Goal: Transaction & Acquisition: Purchase product/service

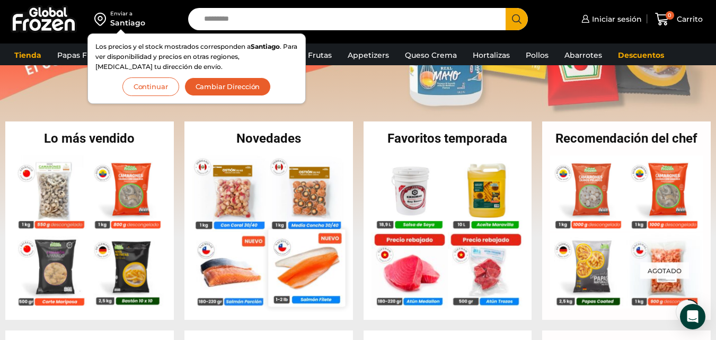
scroll to position [170, 0]
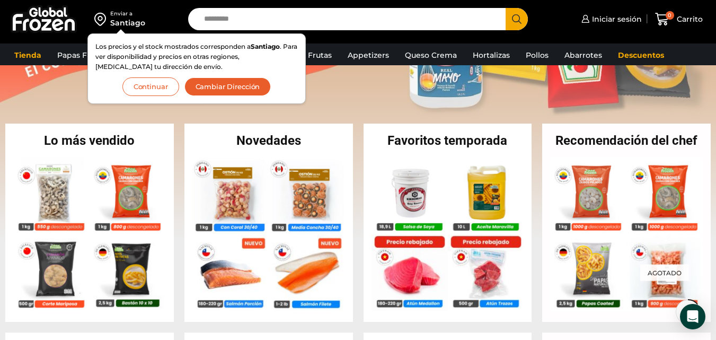
click at [233, 14] on input "Search input" at bounding box center [350, 19] width 302 height 22
type input "******"
click at [506, 8] on button "Search" at bounding box center [517, 19] width 22 height 22
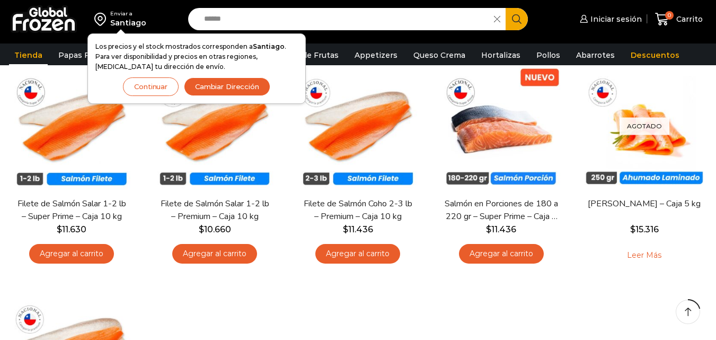
scroll to position [127, 0]
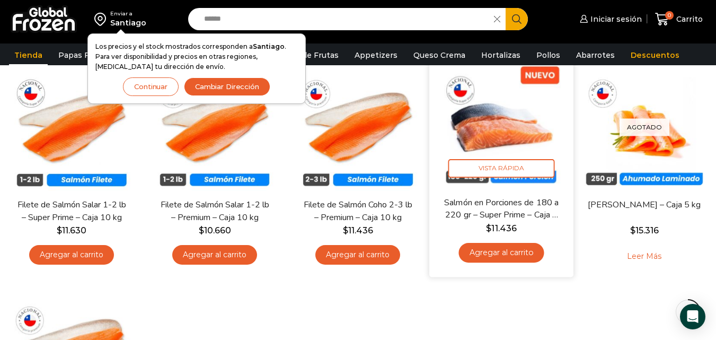
click at [498, 253] on link "Agregar al carrito" at bounding box center [501, 253] width 85 height 20
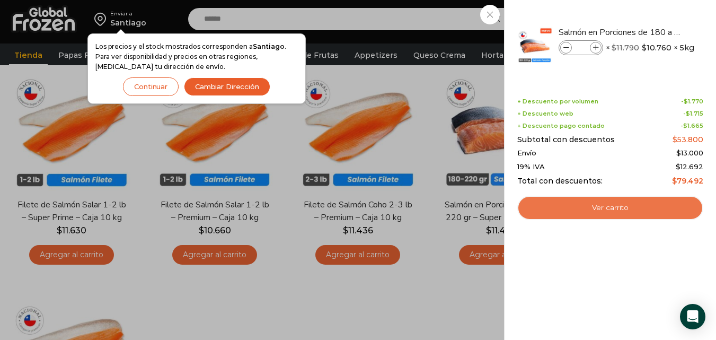
click at [615, 213] on link "Ver carrito" at bounding box center [610, 208] width 186 height 24
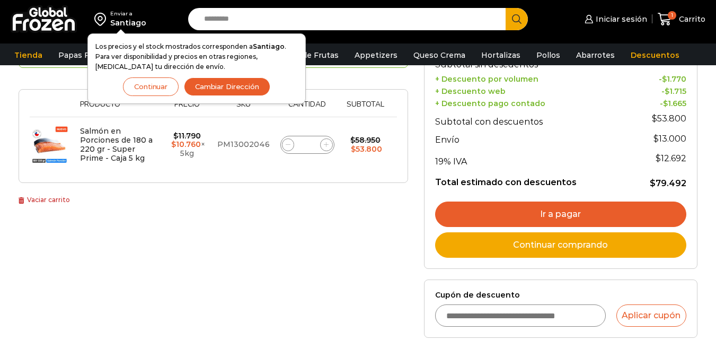
click at [552, 243] on link "Continuar comprando" at bounding box center [560, 244] width 251 height 25
click at [543, 245] on link "Continuar comprando" at bounding box center [560, 244] width 251 height 25
click at [166, 84] on button "Continuar" at bounding box center [151, 86] width 56 height 19
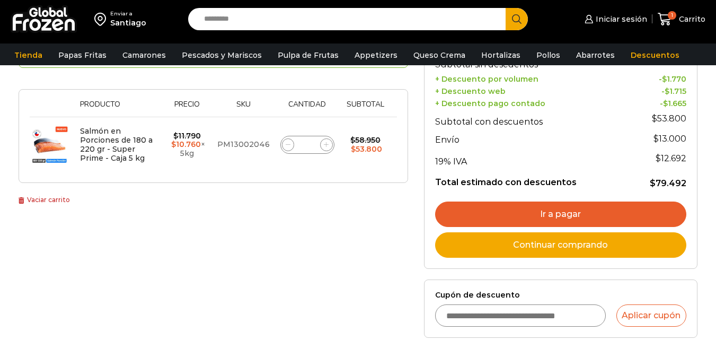
click at [517, 245] on link "Continuar comprando" at bounding box center [560, 244] width 251 height 25
click at [526, 251] on link "Continuar comprando" at bounding box center [560, 244] width 251 height 25
click at [239, 15] on input "Search input" at bounding box center [350, 19] width 302 height 22
type input "******"
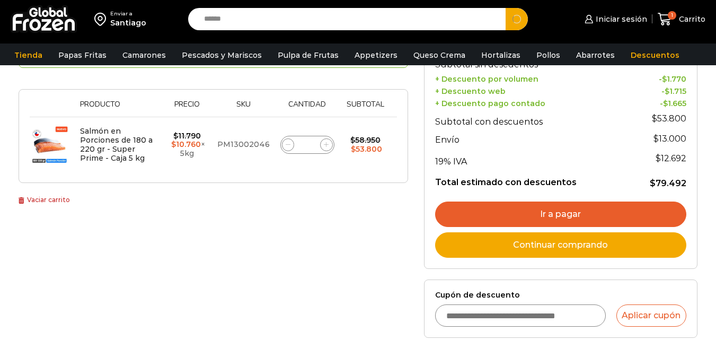
click at [506, 8] on button "Search" at bounding box center [517, 19] width 22 height 22
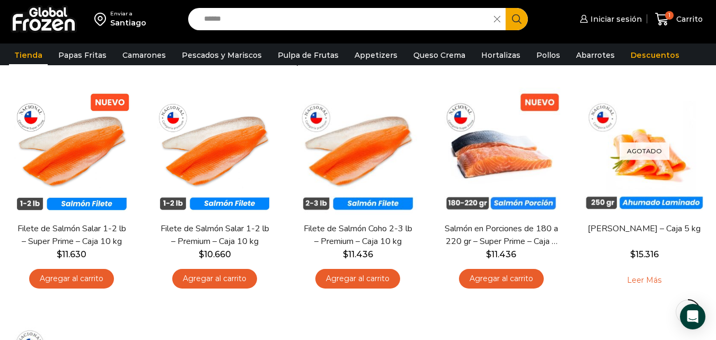
scroll to position [106, 0]
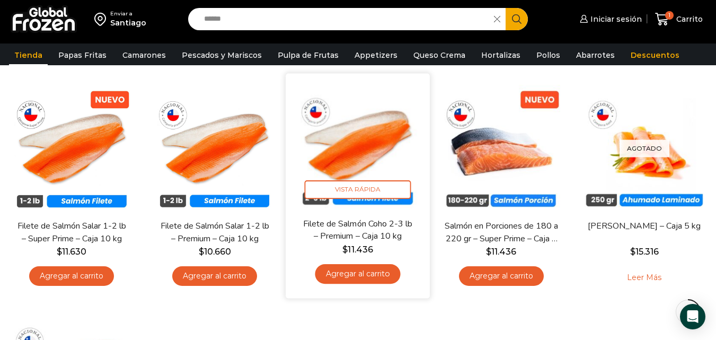
click at [376, 278] on link "Agregar al carrito" at bounding box center [357, 274] width 85 height 20
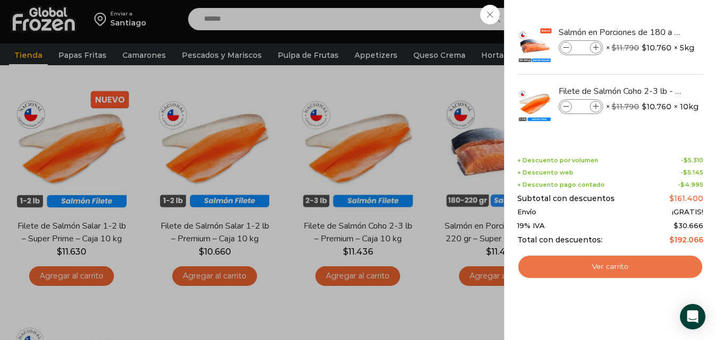
click at [612, 269] on link "Ver carrito" at bounding box center [610, 266] width 186 height 24
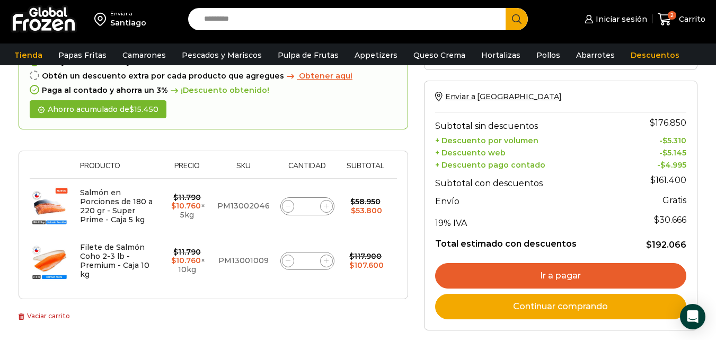
click at [239, 16] on input "Search input" at bounding box center [350, 19] width 302 height 22
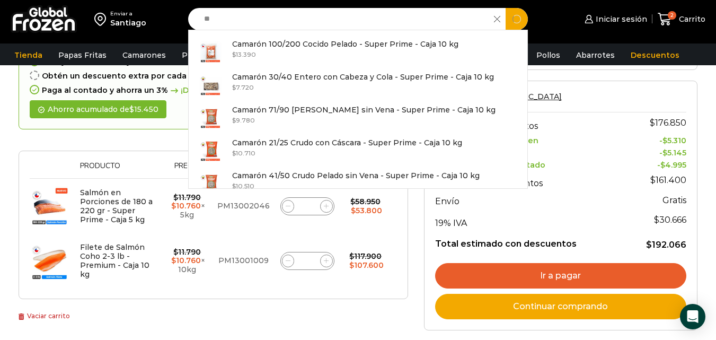
type input "*"
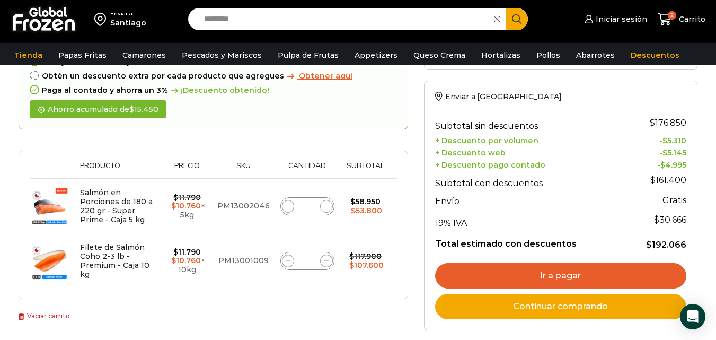
click at [565, 273] on link "Ir a pagar" at bounding box center [560, 275] width 251 height 25
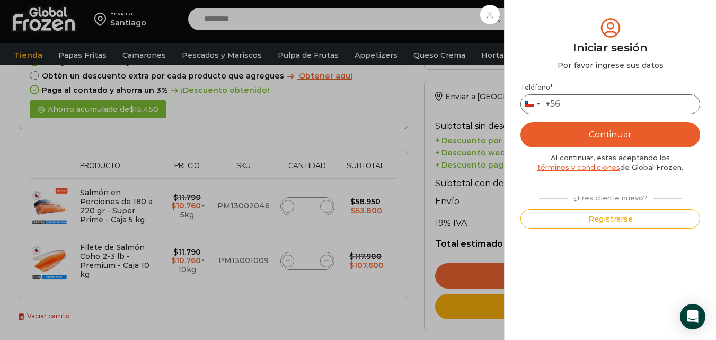
click at [586, 104] on input "Teléfono *" at bounding box center [611, 104] width 180 height 20
type input "*********"
click at [616, 136] on button "Continuar" at bounding box center [611, 134] width 180 height 25
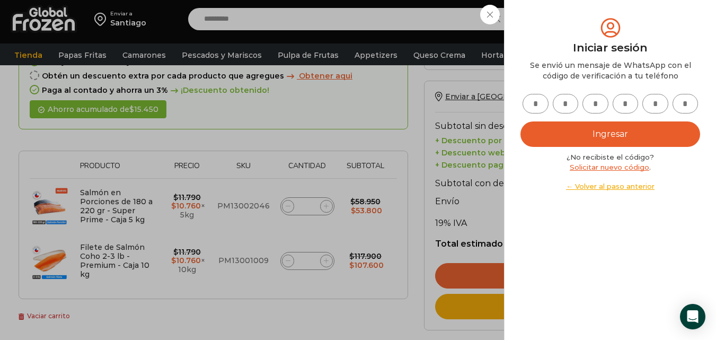
click at [608, 136] on button "Ingresar" at bounding box center [611, 133] width 180 height 25
type input "*"
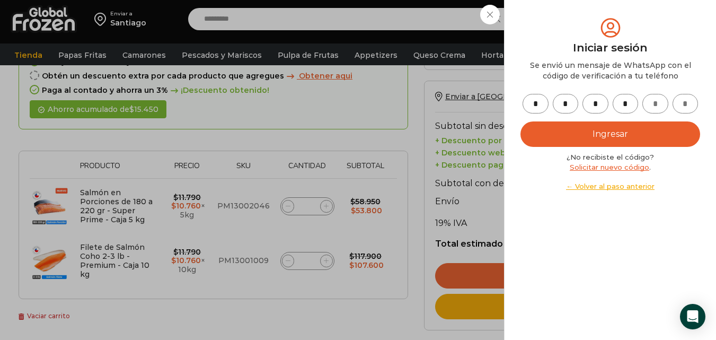
type input "*"
click at [600, 133] on button "Ingresar" at bounding box center [611, 133] width 180 height 25
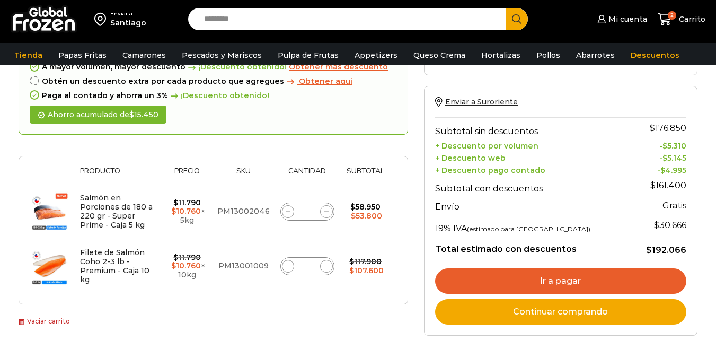
scroll to position [95, 0]
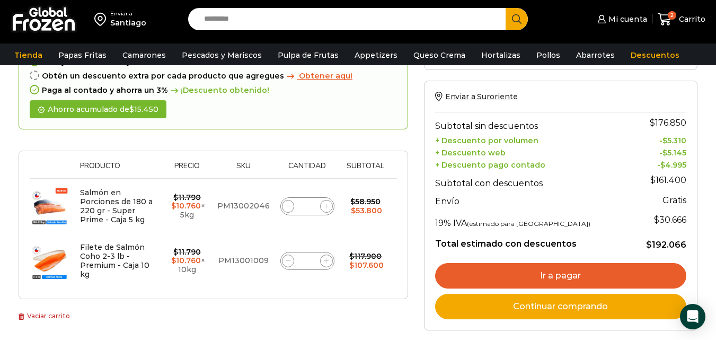
click at [558, 276] on link "Ir a pagar" at bounding box center [560, 275] width 251 height 25
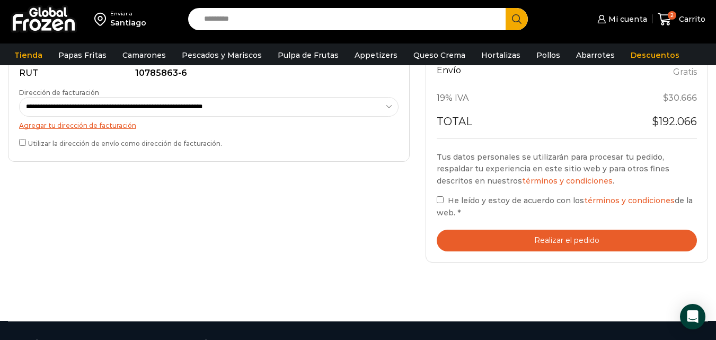
scroll to position [354, 0]
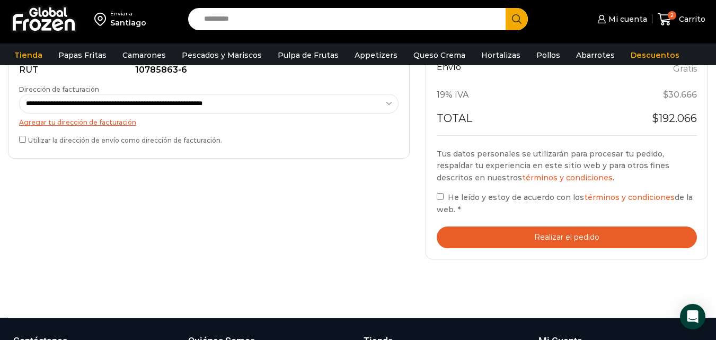
drag, startPoint x: 722, startPoint y: 86, endPoint x: 724, endPoint y: 215, distance: 128.8
click at [716, 215] on html "WordPress WooCommerce Themes Enviar a [GEOGRAPHIC_DATA] Search input Search Mi …" at bounding box center [358, 94] width 716 height 896
click at [554, 237] on button "Realizar el pedido" at bounding box center [567, 237] width 260 height 22
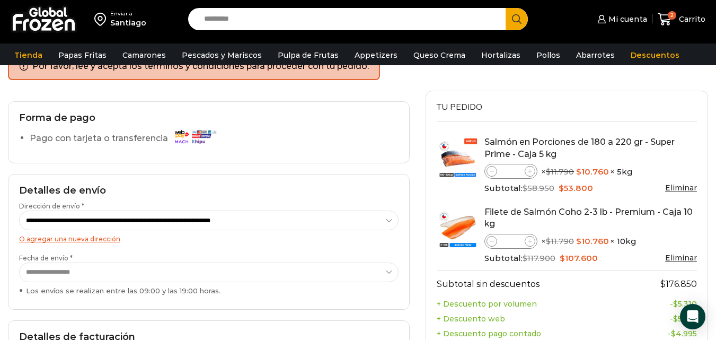
scroll to position [86, 0]
type button "Realizar el pedido"
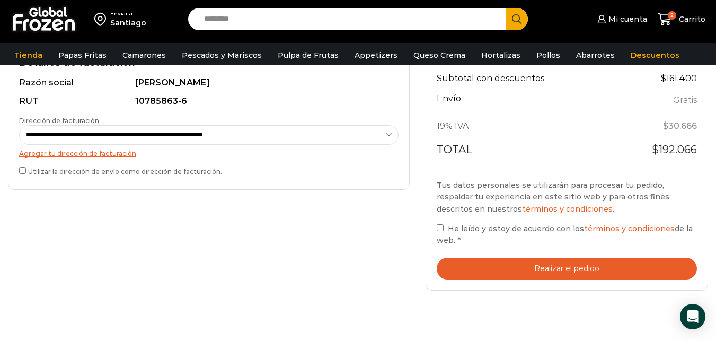
scroll to position [362, 0]
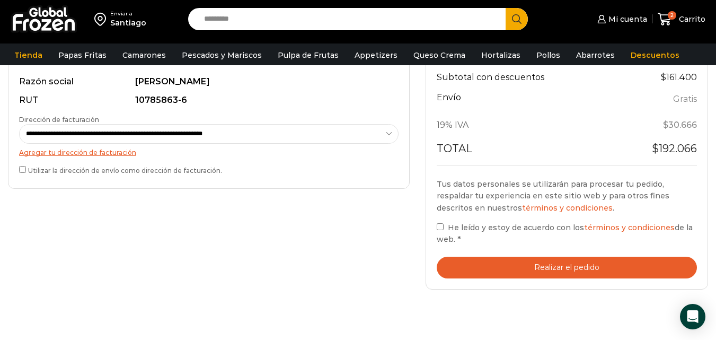
click at [558, 266] on button "Realizar el pedido" at bounding box center [567, 268] width 260 height 22
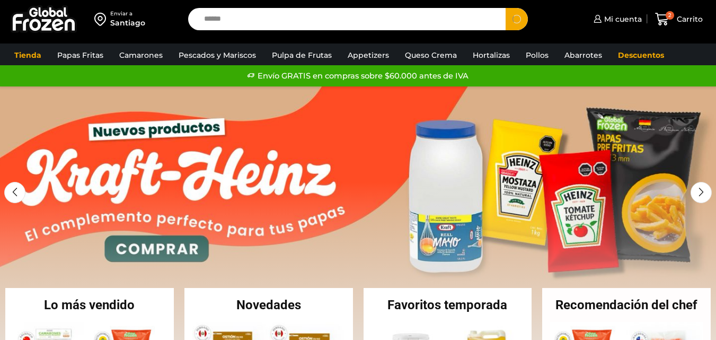
type input "******"
click at [506, 8] on button "Search" at bounding box center [517, 19] width 22 height 22
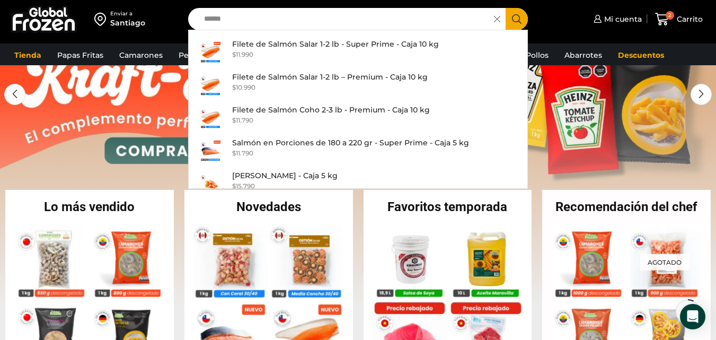
scroll to position [119, 0]
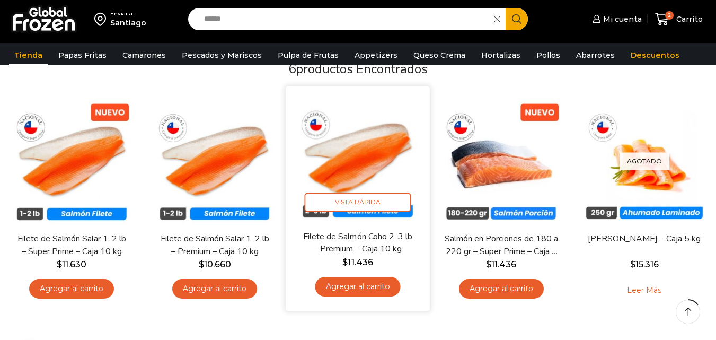
click at [348, 241] on link "Filete de Salmón Coho 2-3 lb – Premium – Caja 10 kg" at bounding box center [359, 243] width 116 height 25
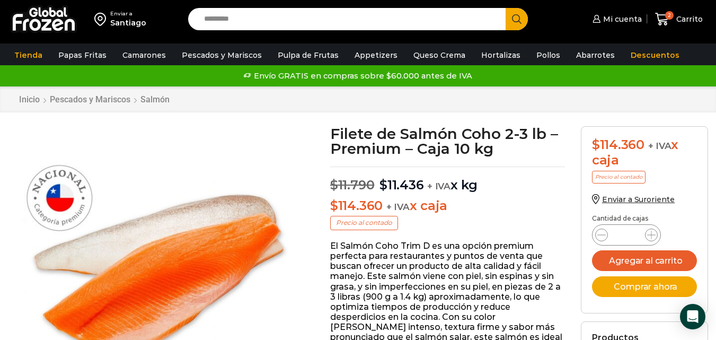
drag, startPoint x: 722, startPoint y: 68, endPoint x: 723, endPoint y: 14, distance: 54.6
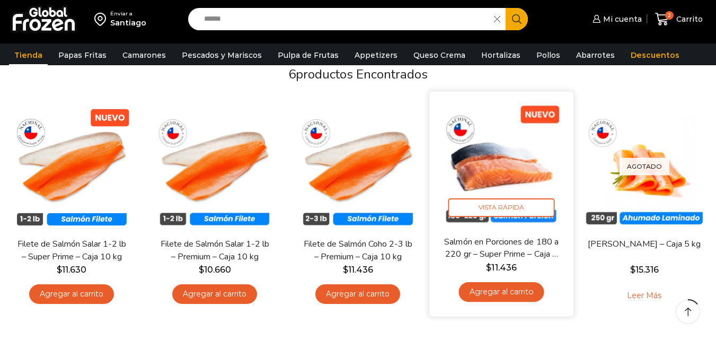
click at [494, 170] on img at bounding box center [501, 164] width 128 height 128
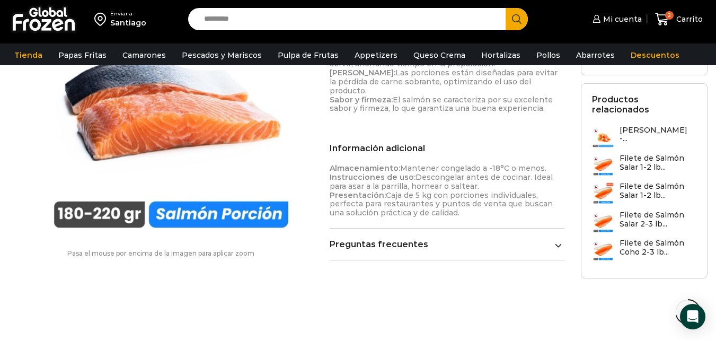
scroll to position [568, 0]
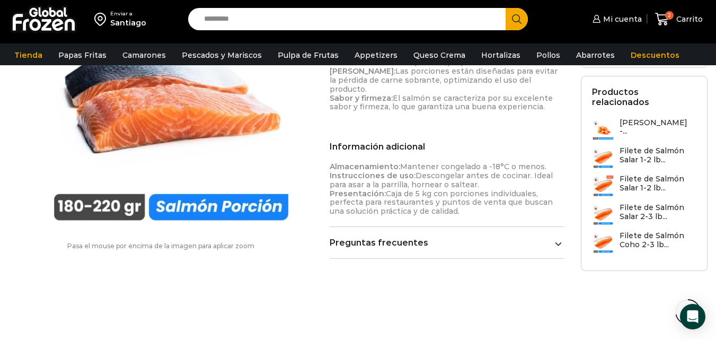
drag, startPoint x: 719, startPoint y: 63, endPoint x: 724, endPoint y: 222, distance: 159.6
click at [716, 222] on html "WordPress WooCommerce Themes Enviar a [GEOGRAPHIC_DATA] Search input Search Mi …" at bounding box center [358, 7] width 716 height 1150
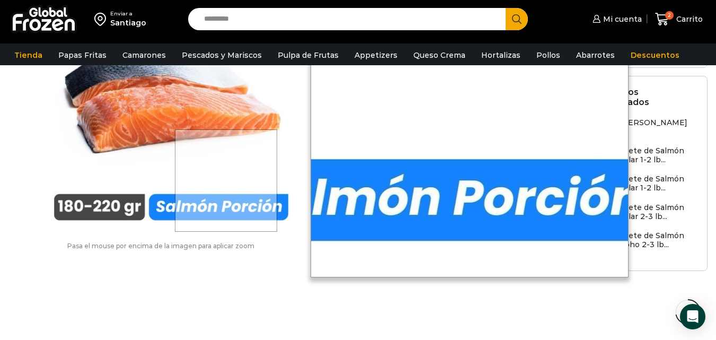
click at [227, 205] on div at bounding box center [226, 180] width 102 height 102
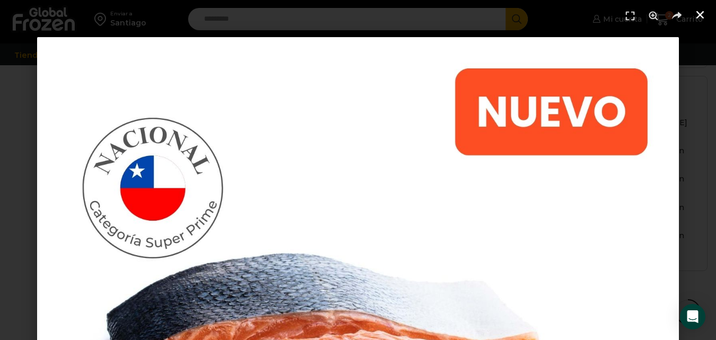
click at [701, 11] on icon "Cerrar (Esc)" at bounding box center [700, 15] width 11 height 11
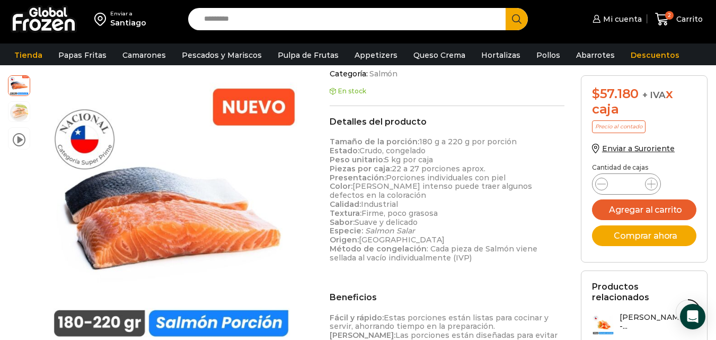
scroll to position [306, 0]
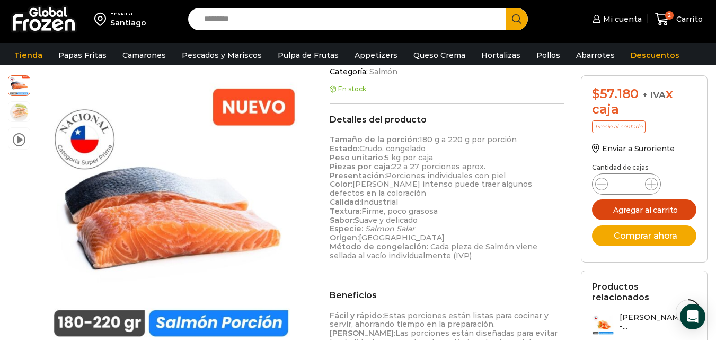
click at [646, 207] on button "Agregar al carrito" at bounding box center [644, 209] width 105 height 21
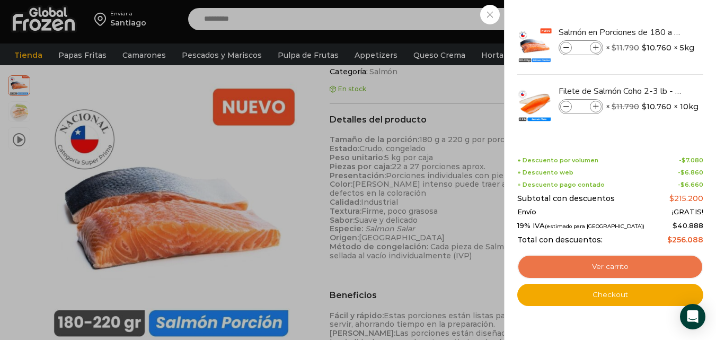
click at [612, 265] on link "Ver carrito" at bounding box center [610, 266] width 186 height 24
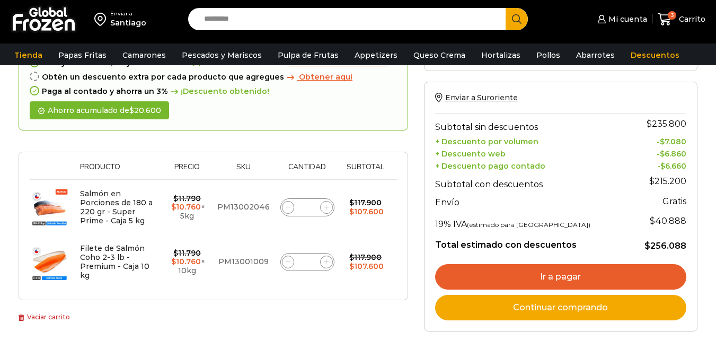
scroll to position [95, 0]
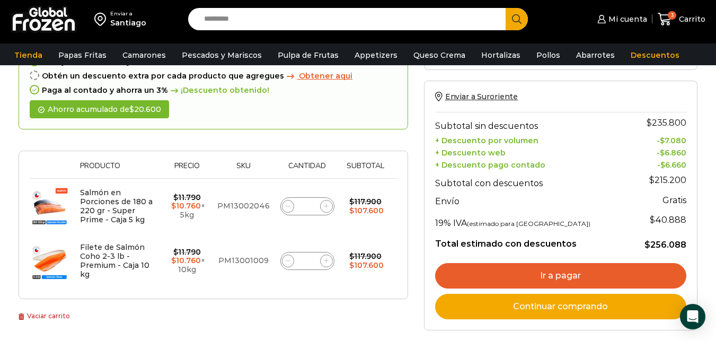
click at [716, 140] on html "WordPress WooCommerce Themes Enviar a [GEOGRAPHIC_DATA] Search input Search Mi …" at bounding box center [358, 293] width 716 height 777
click at [663, 14] on icon at bounding box center [665, 19] width 14 height 13
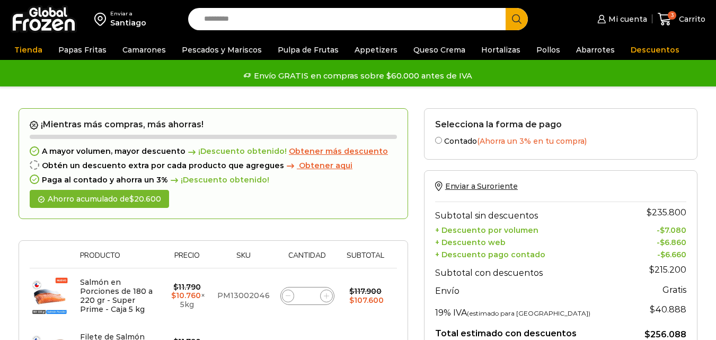
click at [289, 298] on span at bounding box center [288, 295] width 13 height 13
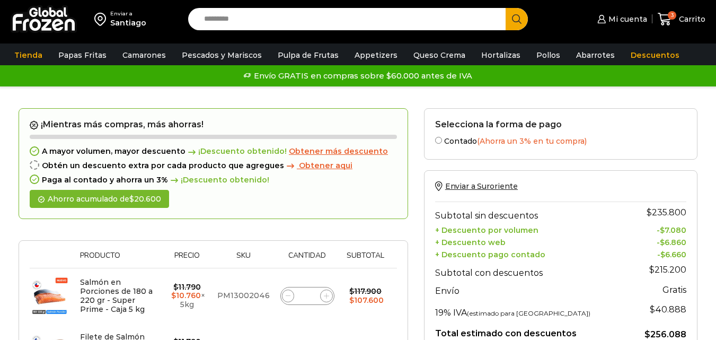
click at [286, 292] on span at bounding box center [288, 295] width 13 height 13
type input "*"
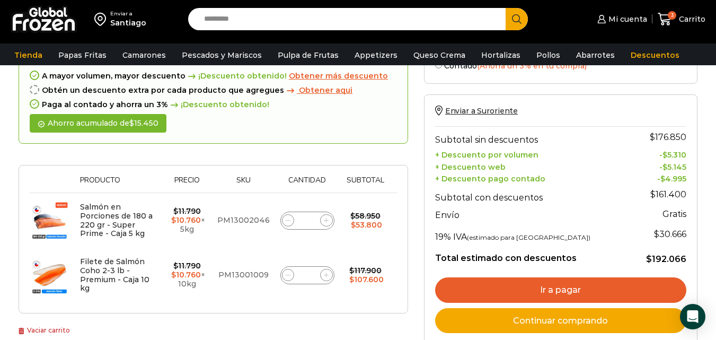
scroll to position [139, 0]
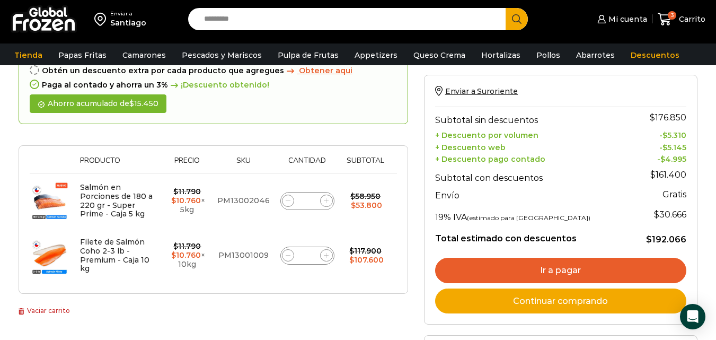
click at [560, 270] on link "Ir a pagar" at bounding box center [560, 270] width 251 height 25
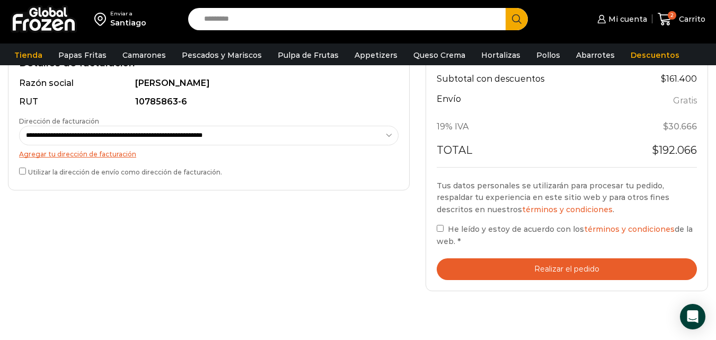
scroll to position [339, 0]
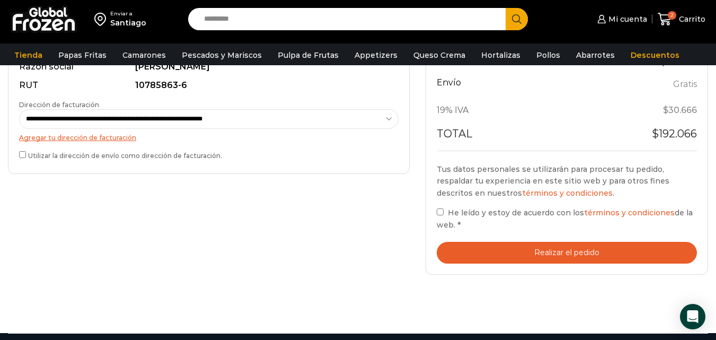
click at [556, 251] on button "Realizar el pedido" at bounding box center [567, 253] width 260 height 22
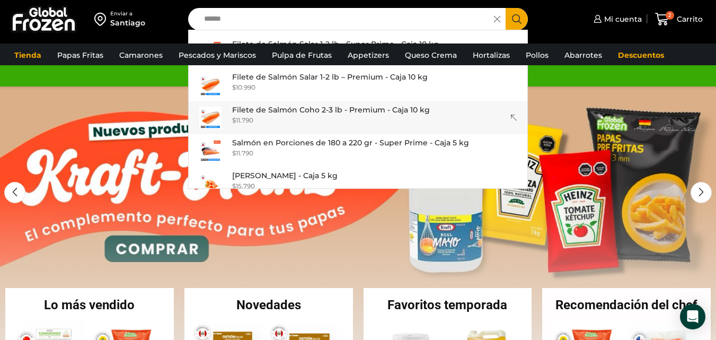
click at [293, 111] on p "Filete de Salmón Coho 2-3 lb - Premium - Caja 10 kg" at bounding box center [331, 110] width 198 height 12
type input "**********"
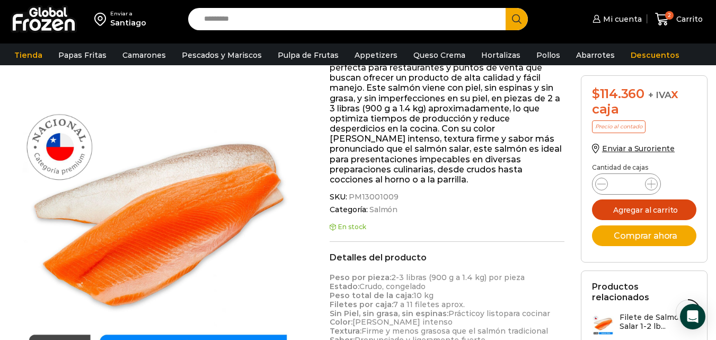
click at [645, 208] on button "Agregar al carrito" at bounding box center [644, 209] width 105 height 21
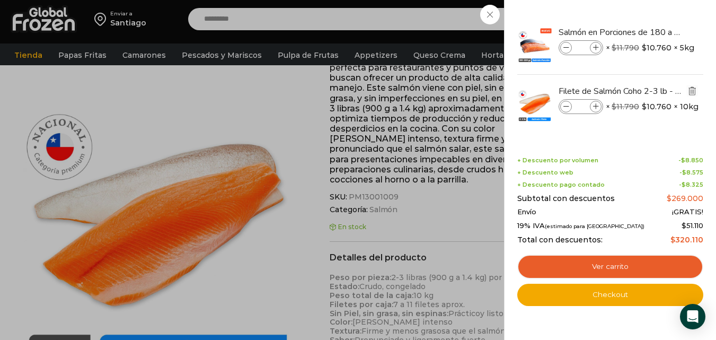
click at [692, 89] on img "Eliminar Filete de Salmón Coho 2-3 lb - Premium - Caja 10 kg del carrito" at bounding box center [692, 91] width 10 height 10
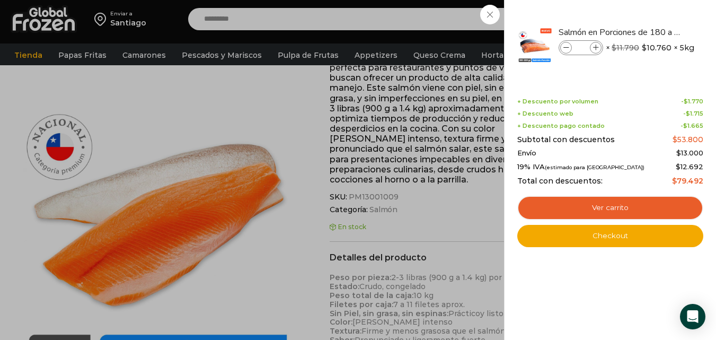
click at [653, 18] on div "1 Carrito 1 1 Shopping Cart *" at bounding box center [679, 19] width 53 height 25
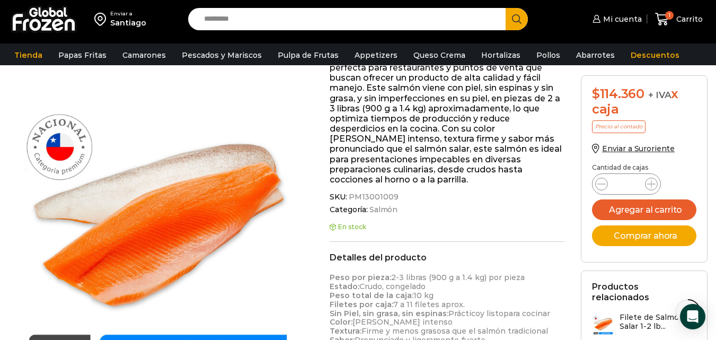
click at [231, 18] on input "Search input" at bounding box center [350, 19] width 302 height 22
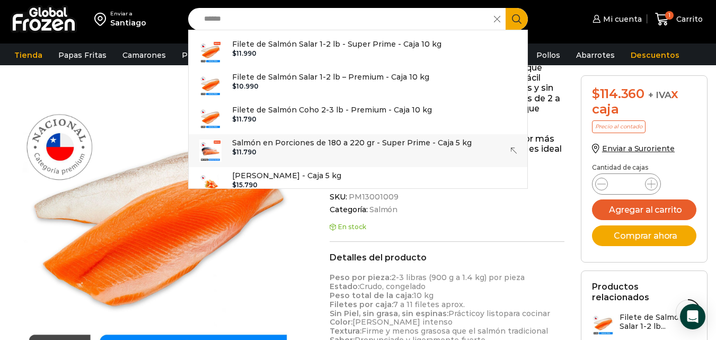
type input "******"
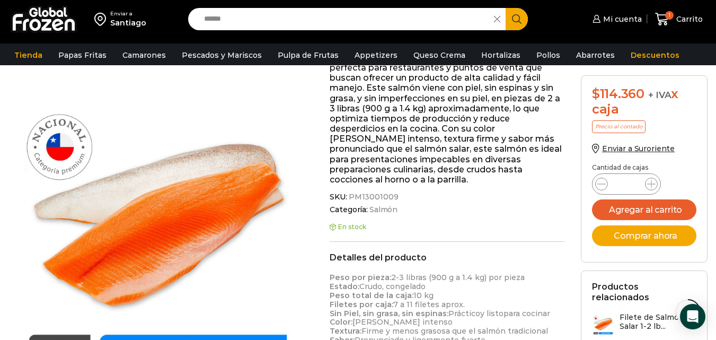
click at [498, 16] on icon at bounding box center [497, 19] width 6 height 6
click at [235, 17] on input "Search input" at bounding box center [350, 19] width 302 height 22
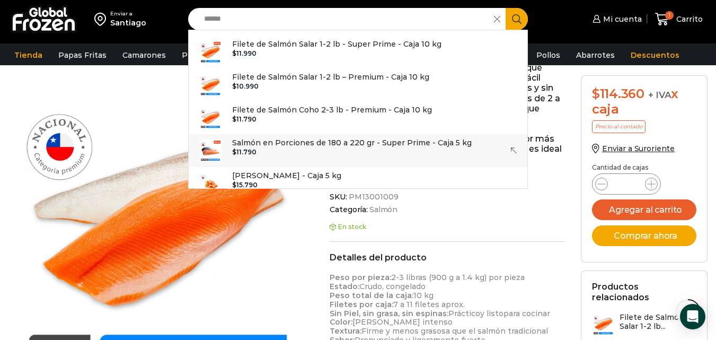
click at [285, 141] on p "Salmón en Porciones de 180 a 220 gr - Super Prime - Caja 5 kg" at bounding box center [352, 143] width 240 height 12
type input "**********"
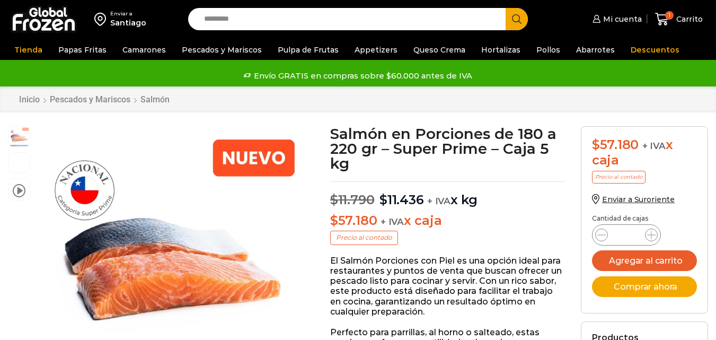
scroll to position [1, 0]
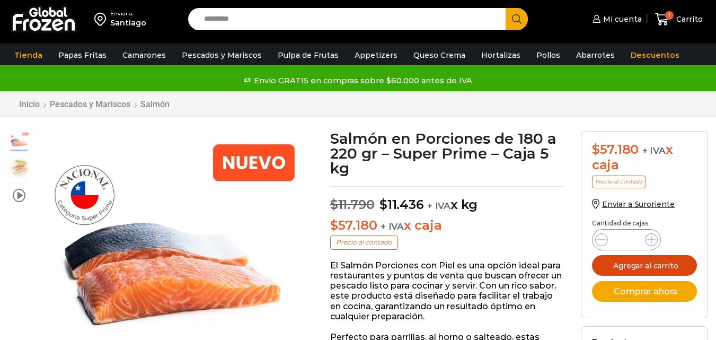
click at [637, 267] on button "Agregar al carrito" at bounding box center [644, 265] width 105 height 21
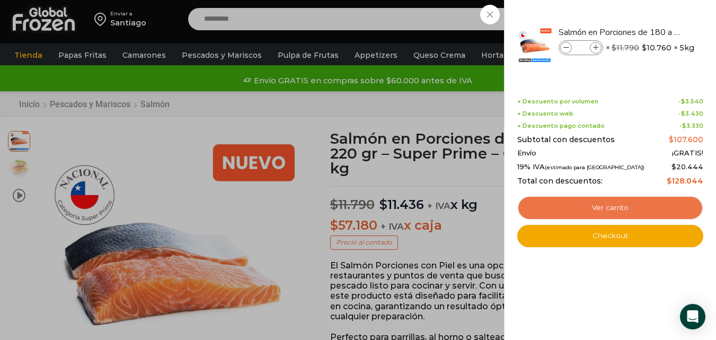
click at [613, 208] on link "Ver carrito" at bounding box center [610, 208] width 186 height 24
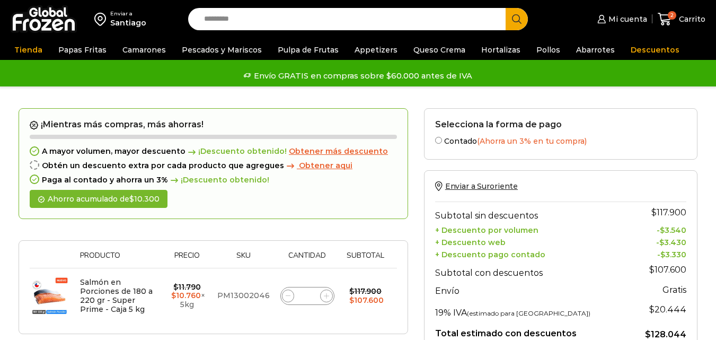
click at [286, 295] on icon at bounding box center [288, 295] width 5 height 5
type input "*"
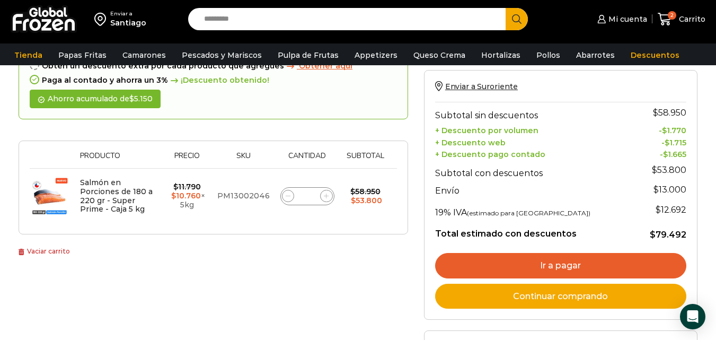
scroll to position [145, 0]
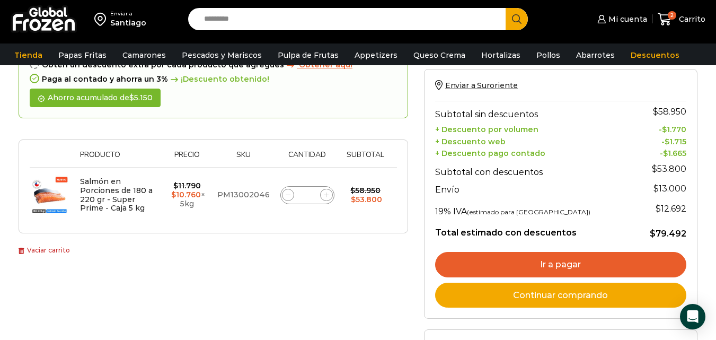
drag, startPoint x: 720, startPoint y: 104, endPoint x: 724, endPoint y: 147, distance: 43.1
click at [716, 147] on html "WordPress WooCommerce Themes Enviar a Santiago Search input Search Mi cuenta" at bounding box center [358, 263] width 716 height 816
click at [222, 19] on input "Search input" at bounding box center [350, 19] width 302 height 22
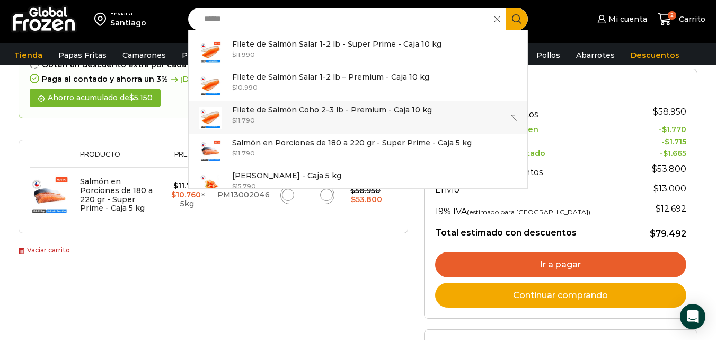
click at [289, 117] on div "$ 11.790" at bounding box center [332, 120] width 200 height 9
type input "**********"
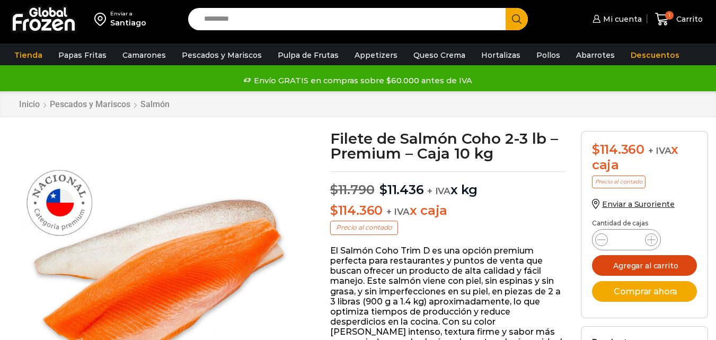
click at [644, 265] on button "Agregar al carrito" at bounding box center [644, 265] width 105 height 21
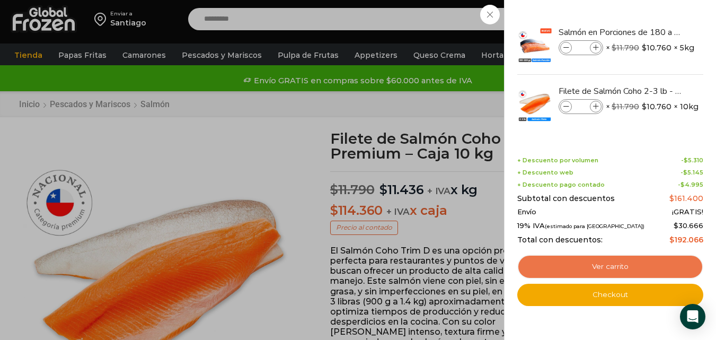
click at [615, 267] on link "Ver carrito" at bounding box center [610, 266] width 186 height 24
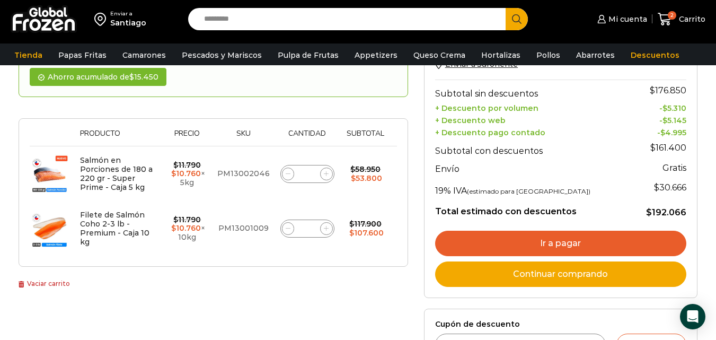
scroll to position [134, 0]
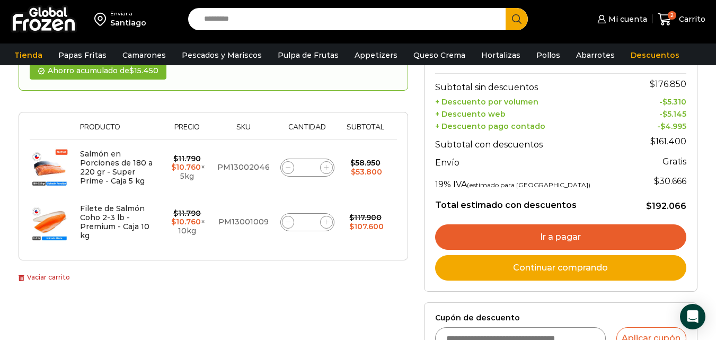
click at [564, 237] on link "Ir a pagar" at bounding box center [560, 236] width 251 height 25
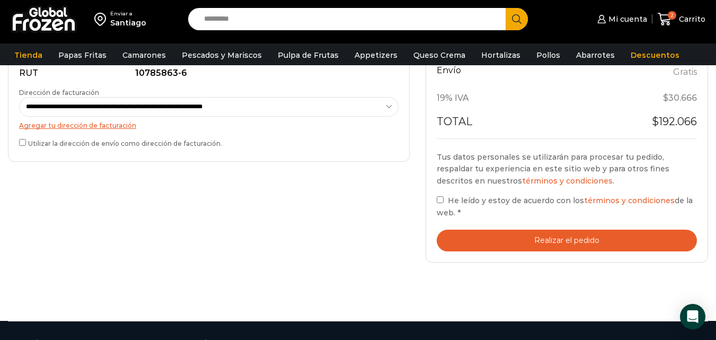
scroll to position [360, 0]
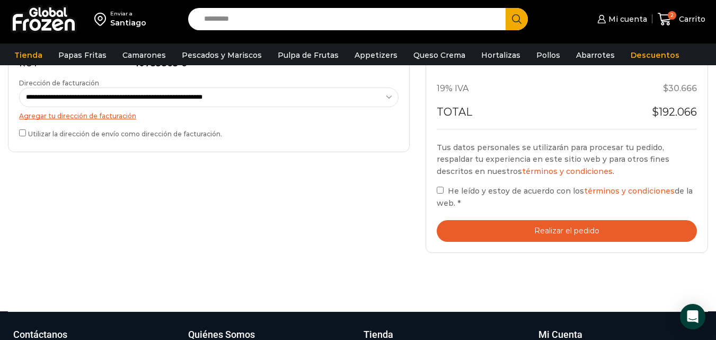
click at [574, 230] on button "Realizar el pedido" at bounding box center [567, 231] width 260 height 22
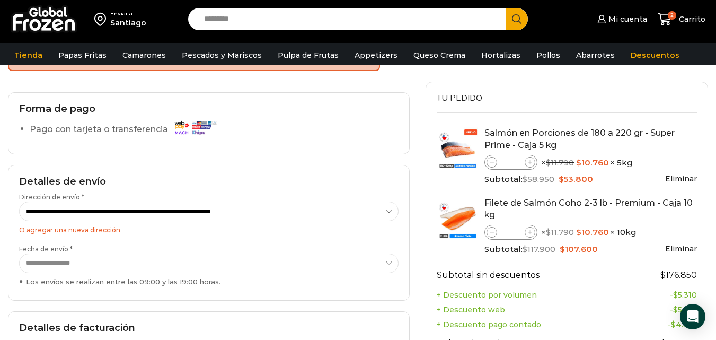
scroll to position [86, 0]
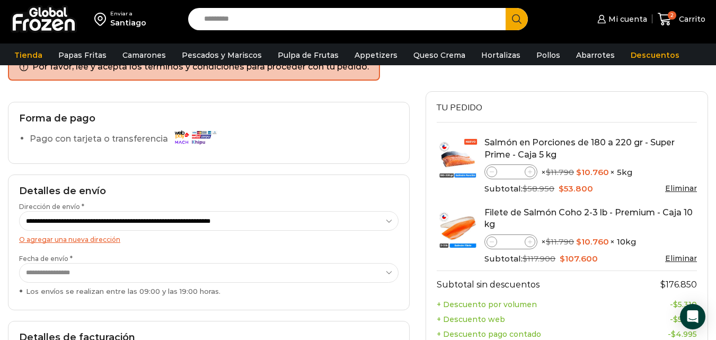
type button "Realizar el pedido"
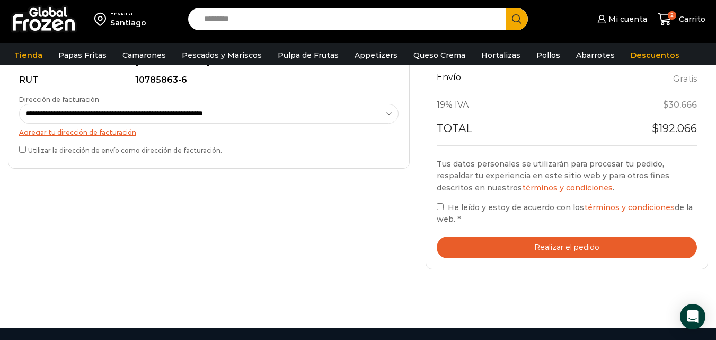
scroll to position [383, 0]
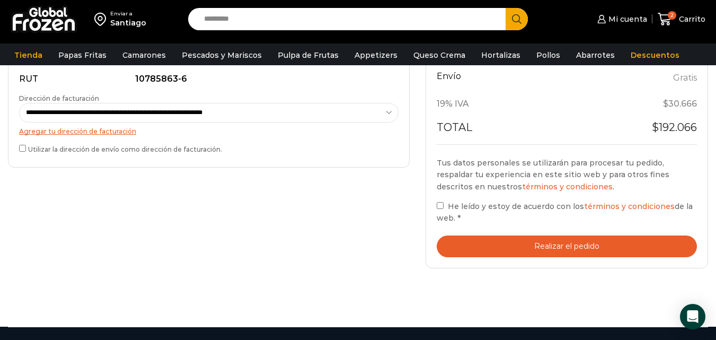
click at [578, 243] on button "Realizar el pedido" at bounding box center [567, 246] width 260 height 22
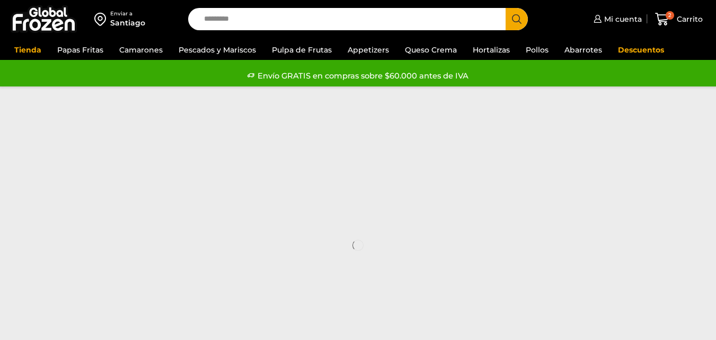
click at [231, 16] on input "Search input" at bounding box center [350, 19] width 302 height 22
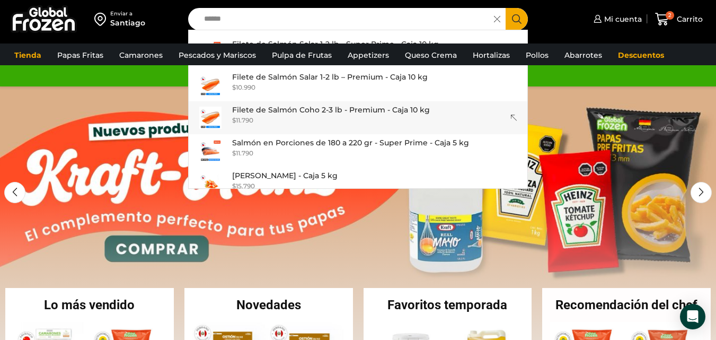
type input "******"
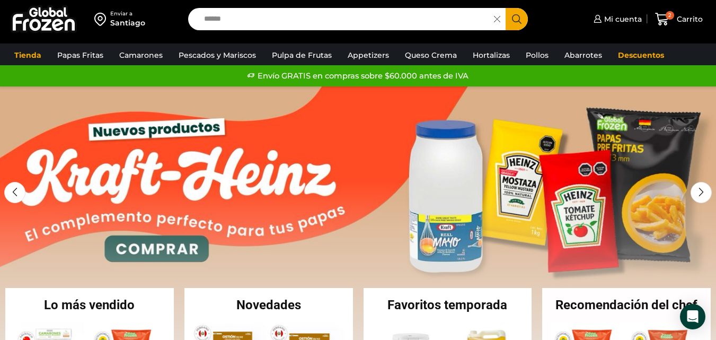
click at [518, 16] on icon "Search button" at bounding box center [517, 19] width 10 height 10
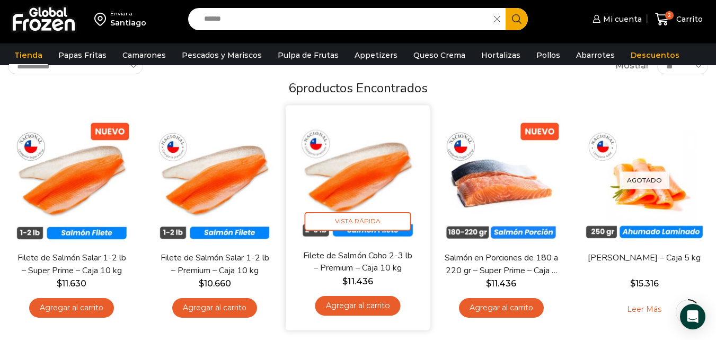
click at [362, 302] on link "Agregar al carrito" at bounding box center [357, 306] width 85 height 20
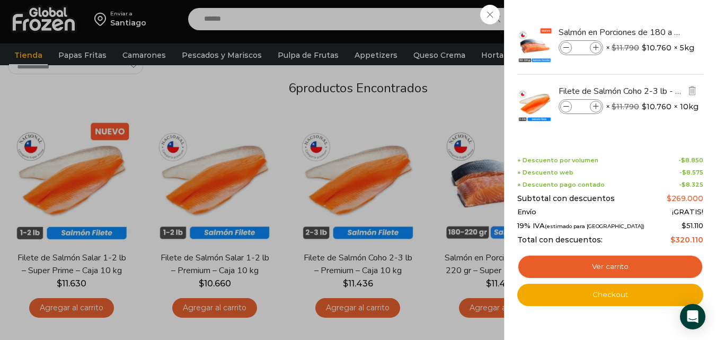
click at [566, 106] on icon at bounding box center [566, 107] width 6 height 6
type input "*"
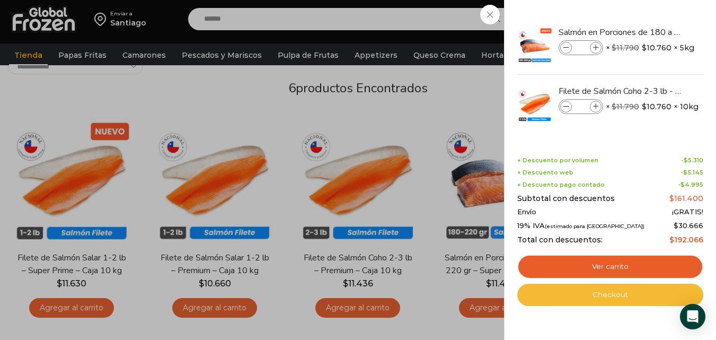
click at [607, 293] on link "Checkout" at bounding box center [610, 295] width 186 height 22
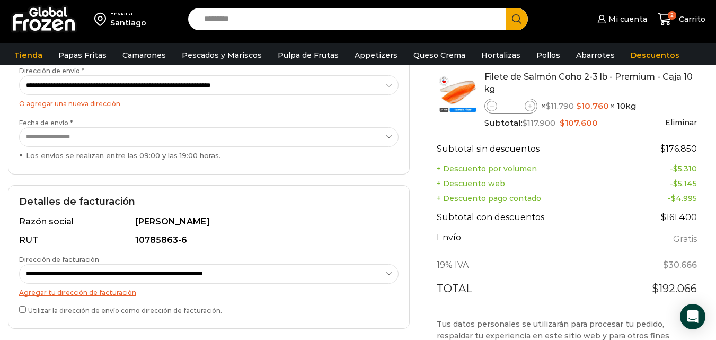
scroll to position [185, 0]
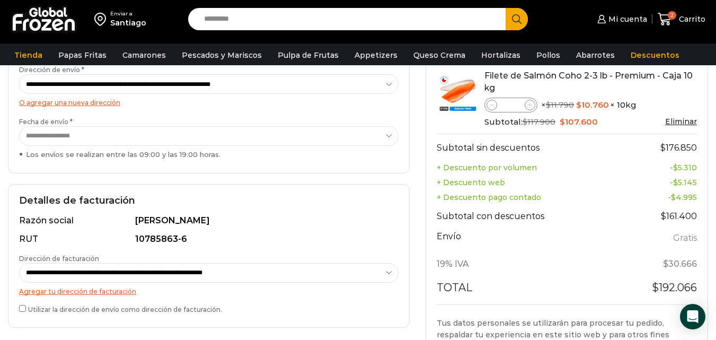
drag, startPoint x: 719, startPoint y: 117, endPoint x: 717, endPoint y: 184, distance: 67.4
click at [716, 184] on html "WordPress WooCommerce Themes Enviar a [GEOGRAPHIC_DATA] Search input Search Mi …" at bounding box center [358, 263] width 716 height 896
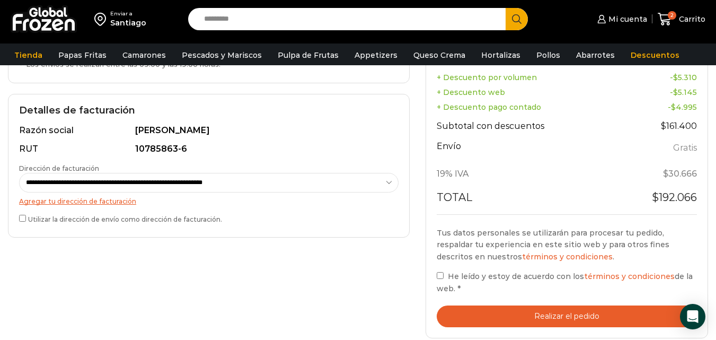
scroll to position [280, 0]
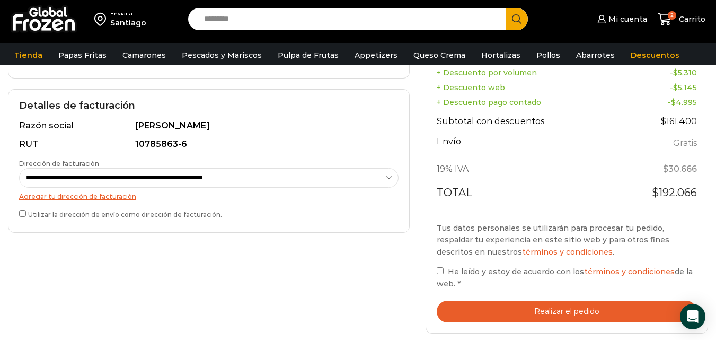
click at [525, 312] on button "Realizar el pedido" at bounding box center [567, 312] width 260 height 22
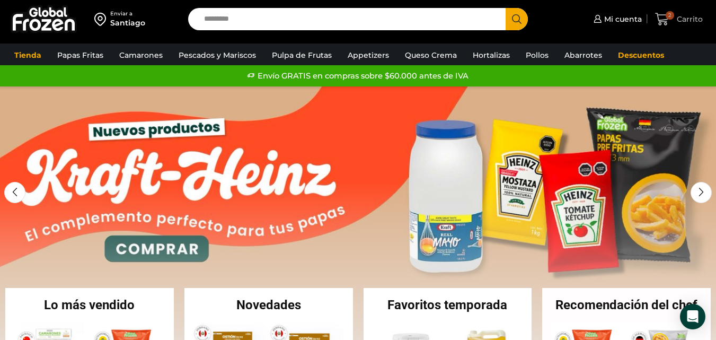
click at [664, 17] on icon at bounding box center [662, 19] width 14 height 14
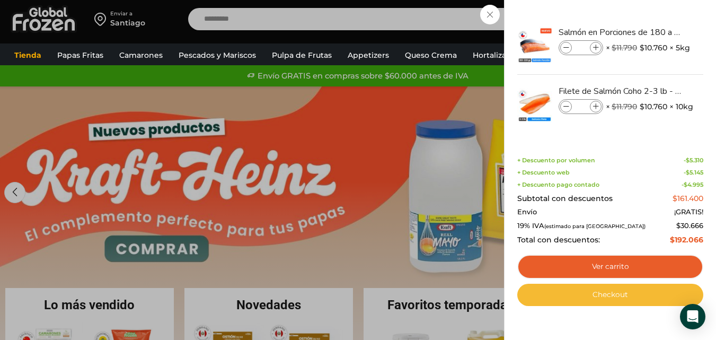
click at [598, 296] on link "Checkout" at bounding box center [610, 295] width 186 height 22
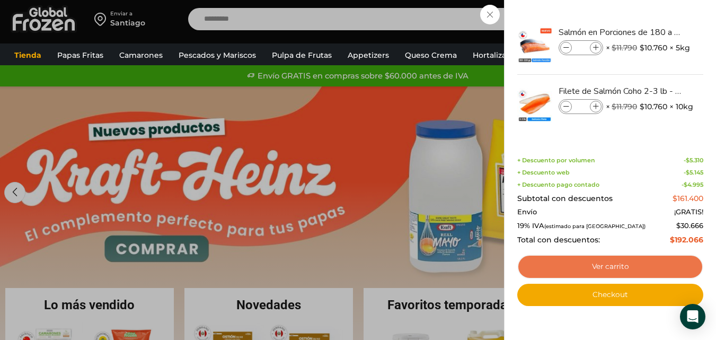
click at [611, 268] on link "Ver carrito" at bounding box center [610, 266] width 186 height 24
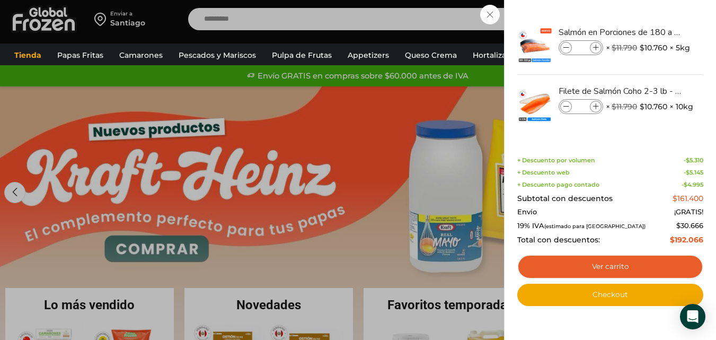
click at [653, 14] on div "2 Carrito 2 2 Shopping Cart * $" at bounding box center [679, 19] width 53 height 25
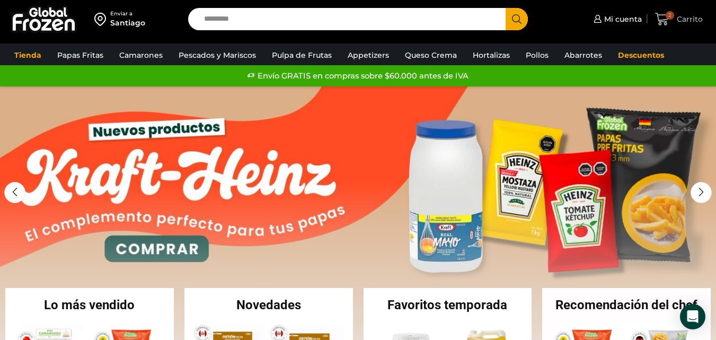
click at [663, 17] on icon at bounding box center [662, 19] width 14 height 14
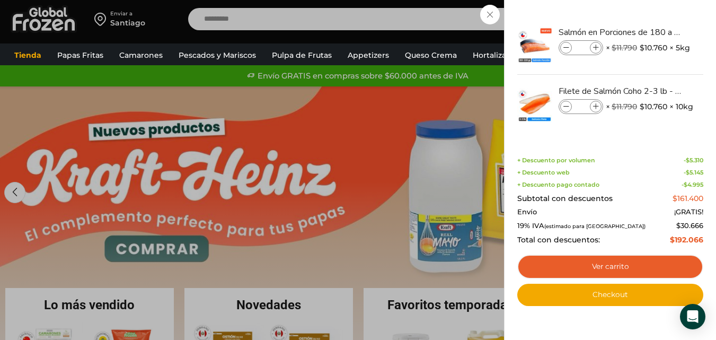
click at [653, 15] on div "2 Carrito 2 2 Shopping Cart * $" at bounding box center [679, 19] width 53 height 25
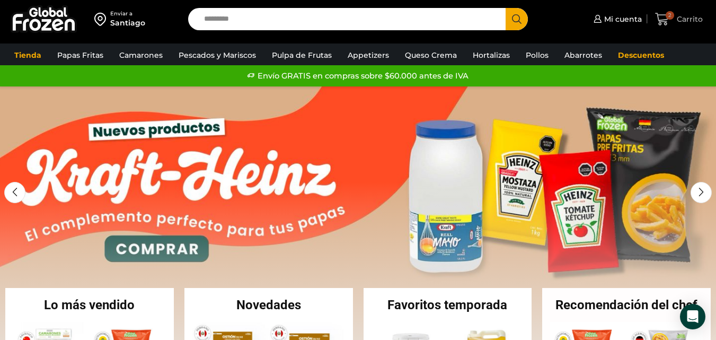
click at [669, 16] on span "2" at bounding box center [670, 15] width 8 height 8
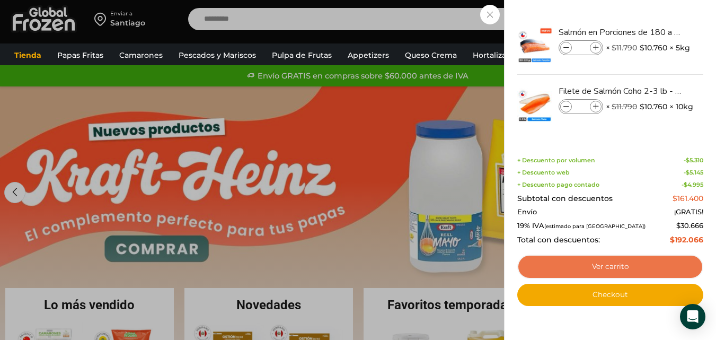
click at [622, 261] on link "Ver carrito" at bounding box center [610, 266] width 186 height 24
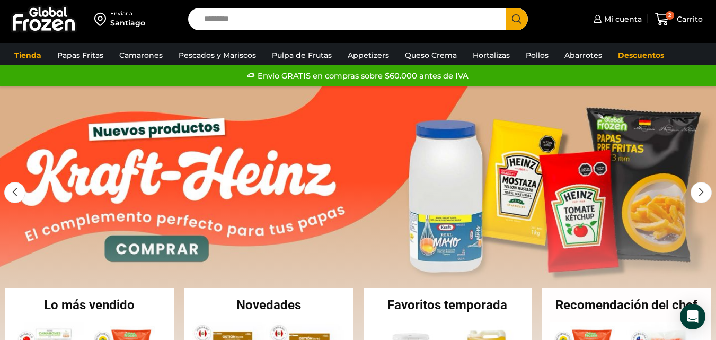
click at [224, 21] on input "Search input" at bounding box center [350, 19] width 302 height 22
type input "******"
click at [518, 18] on span "Search button" at bounding box center [517, 19] width 22 height 22
click at [239, 18] on input "Search input" at bounding box center [350, 19] width 302 height 22
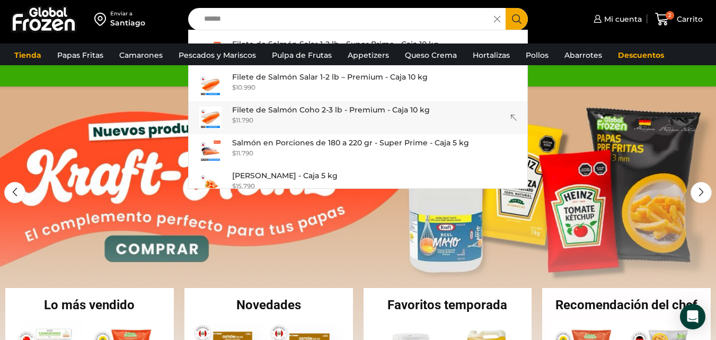
click at [304, 106] on p "Filete de Salmón Coho 2-3 lb - Premium - Caja 10 kg" at bounding box center [331, 110] width 198 height 12
type input "**********"
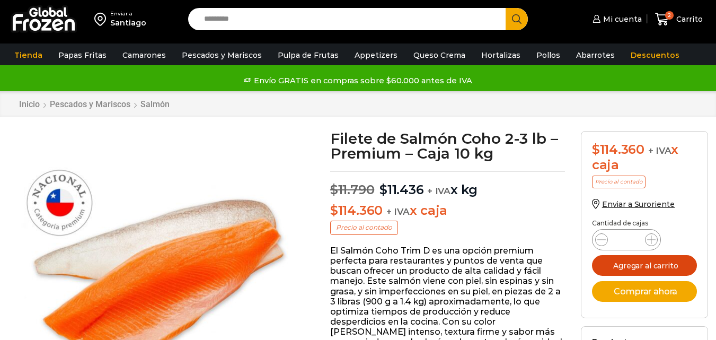
click at [647, 262] on button "Agregar al carrito" at bounding box center [644, 265] width 105 height 21
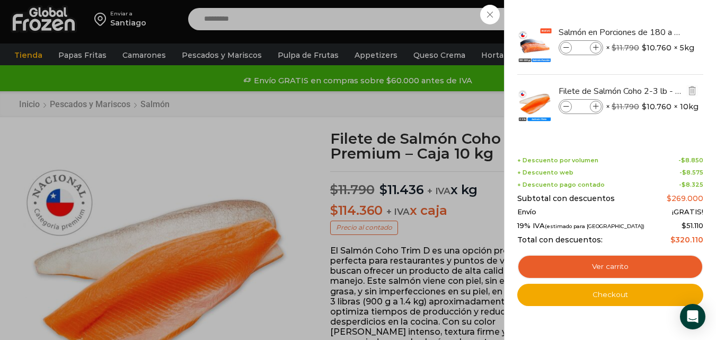
click at [566, 104] on icon at bounding box center [566, 107] width 6 height 6
type input "*"
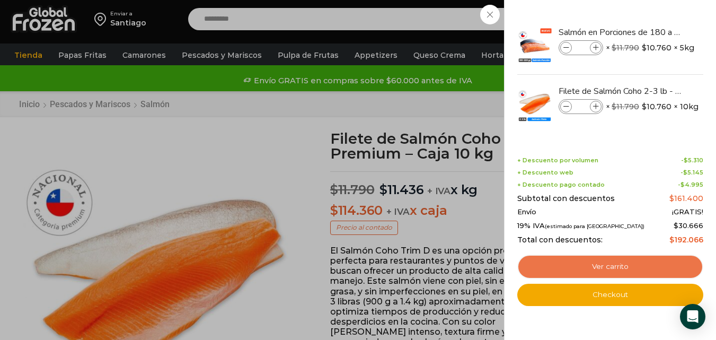
click at [614, 263] on link "Ver carrito" at bounding box center [610, 266] width 186 height 24
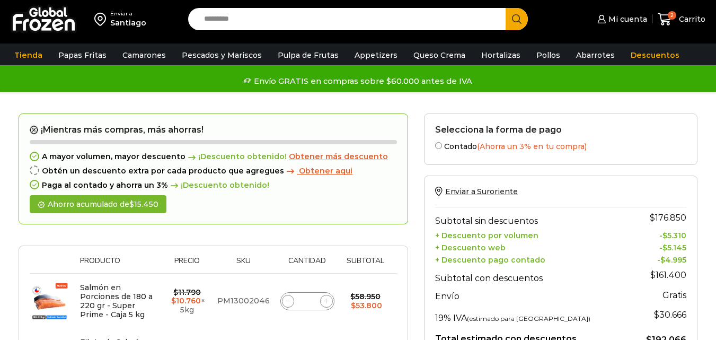
scroll to position [85, 0]
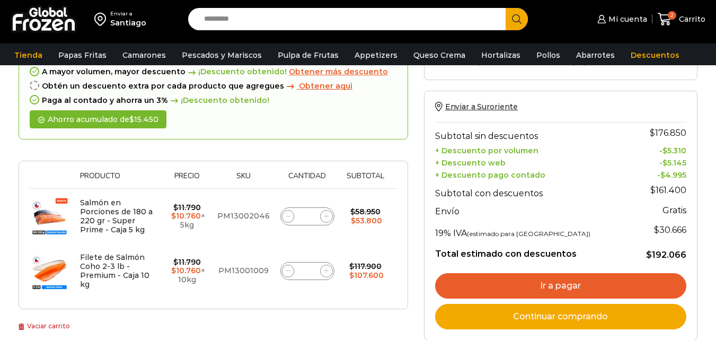
click at [557, 284] on link "Ir a pagar" at bounding box center [560, 285] width 251 height 25
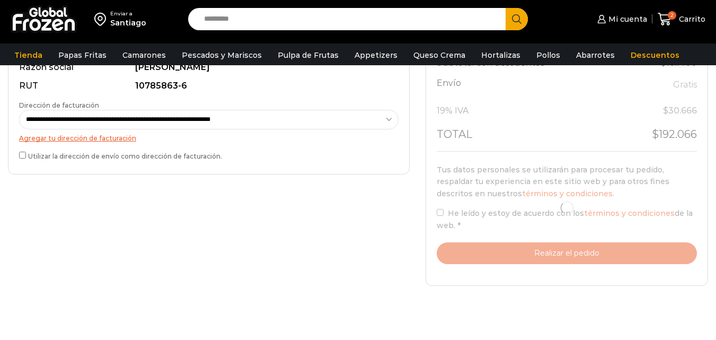
scroll to position [339, 0]
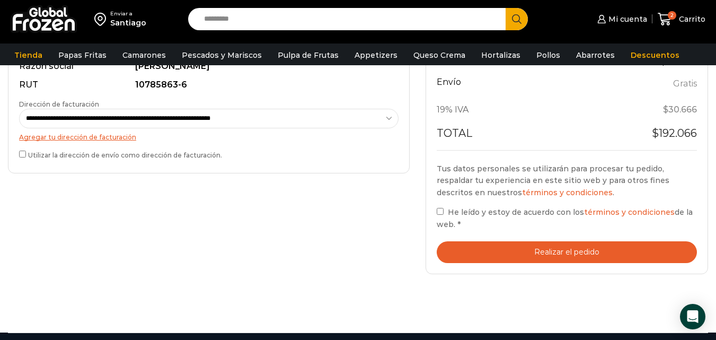
click at [562, 249] on button "Realizar el pedido" at bounding box center [567, 252] width 260 height 22
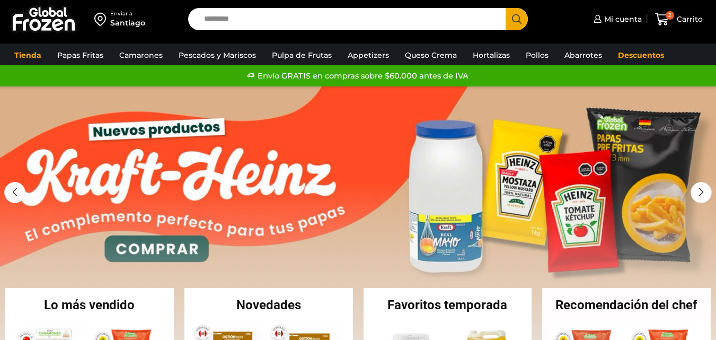
click at [215, 17] on input "Search input" at bounding box center [350, 19] width 302 height 22
click at [515, 15] on span "Search button" at bounding box center [517, 19] width 22 height 22
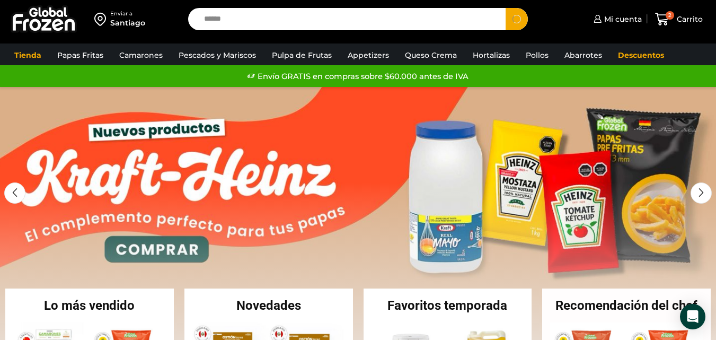
scroll to position [3, 0]
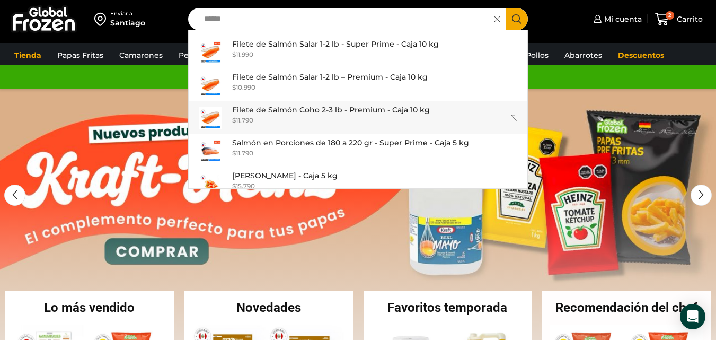
click at [312, 105] on p "Filete de Salmón Coho 2-3 lb - Premium - Caja 10 kg" at bounding box center [331, 110] width 198 height 12
type input "**********"
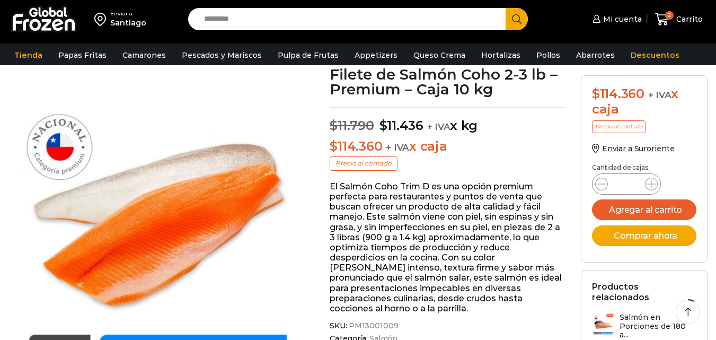
scroll to position [85, 0]
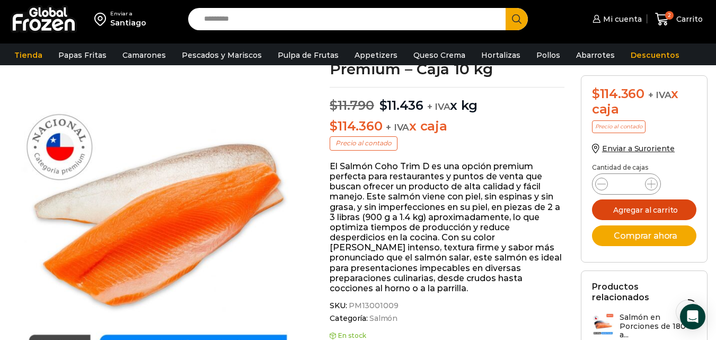
click at [646, 210] on button "Agregar al carrito" at bounding box center [644, 209] width 105 height 21
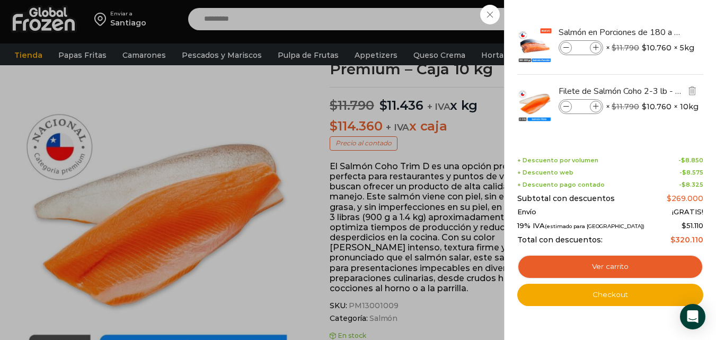
click at [565, 108] on icon at bounding box center [566, 107] width 6 height 6
type input "*"
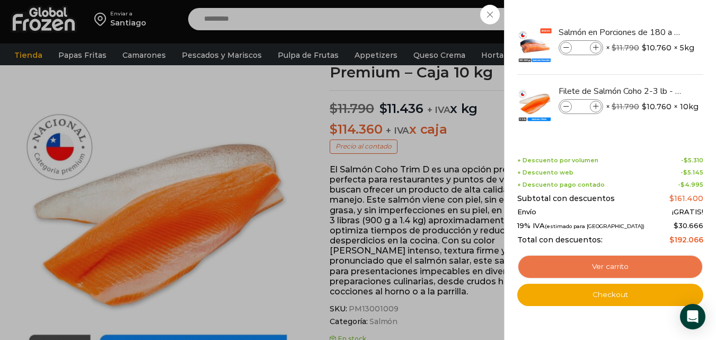
scroll to position [81, 0]
click at [614, 265] on link "Ver carrito" at bounding box center [610, 266] width 186 height 24
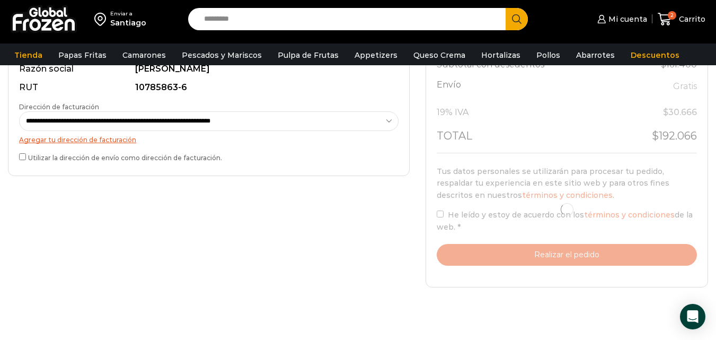
scroll to position [339, 0]
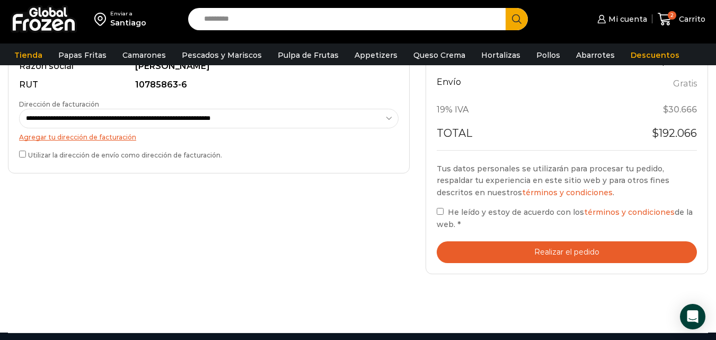
click at [572, 251] on button "Realizar el pedido" at bounding box center [567, 252] width 260 height 22
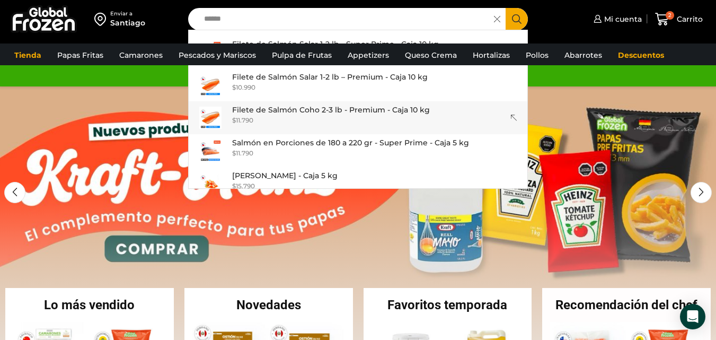
type input "******"
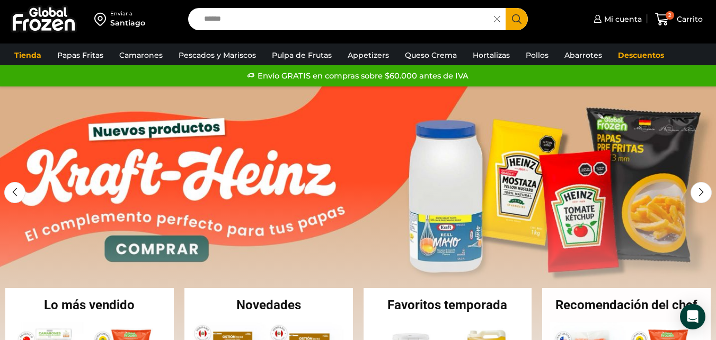
click at [517, 15] on icon "Search button" at bounding box center [517, 19] width 10 height 10
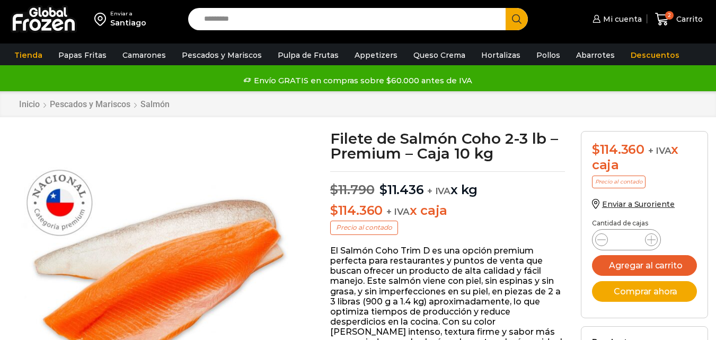
scroll to position [1, 0]
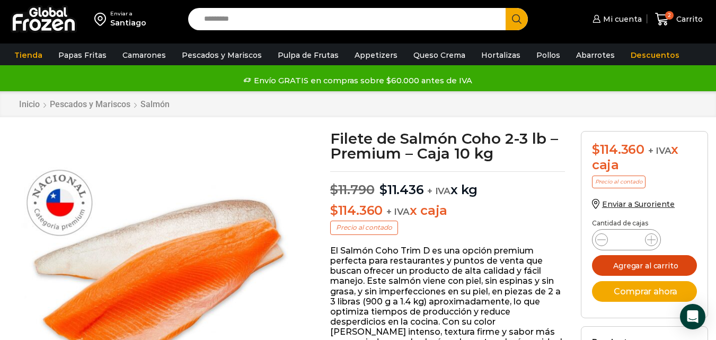
click at [647, 266] on button "Agregar al carrito" at bounding box center [644, 265] width 105 height 21
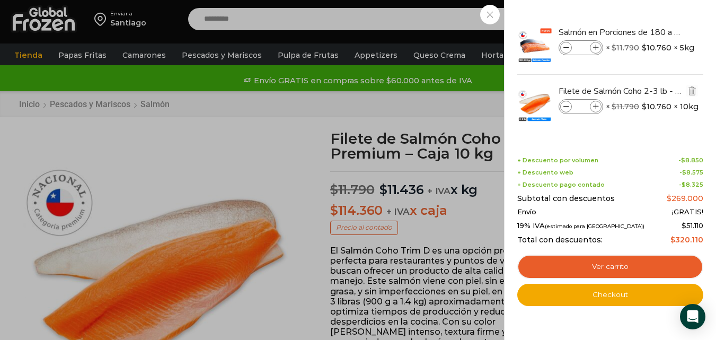
click at [564, 104] on icon at bounding box center [566, 107] width 6 height 6
type input "*"
click at [607, 266] on link "Ver carrito" at bounding box center [610, 266] width 186 height 24
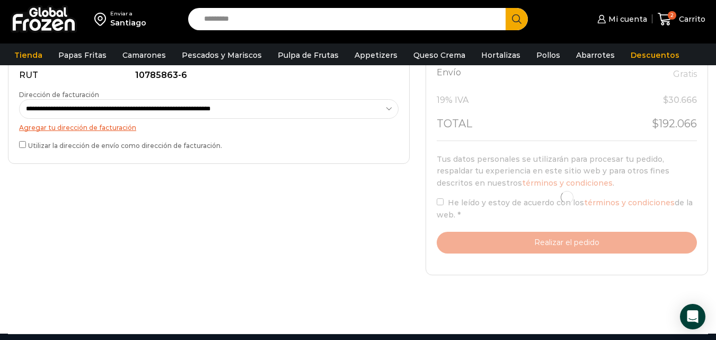
scroll to position [344, 0]
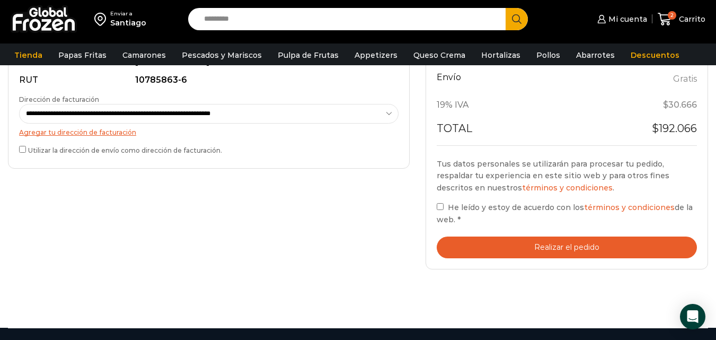
drag, startPoint x: 0, startPoint y: 0, endPoint x: 724, endPoint y: 186, distance: 746.9
click at [716, 186] on html "WordPress WooCommerce Themes Enviar a [GEOGRAPHIC_DATA] Search input Search Mi …" at bounding box center [358, 104] width 716 height 896
click at [556, 244] on button "Realizar el pedido" at bounding box center [567, 247] width 260 height 22
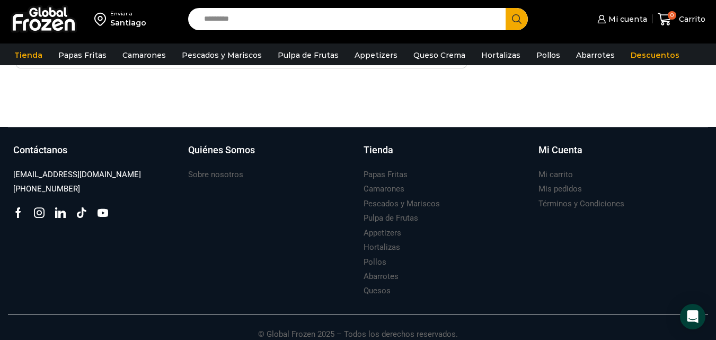
scroll to position [480, 0]
